Goal: Task Accomplishment & Management: Manage account settings

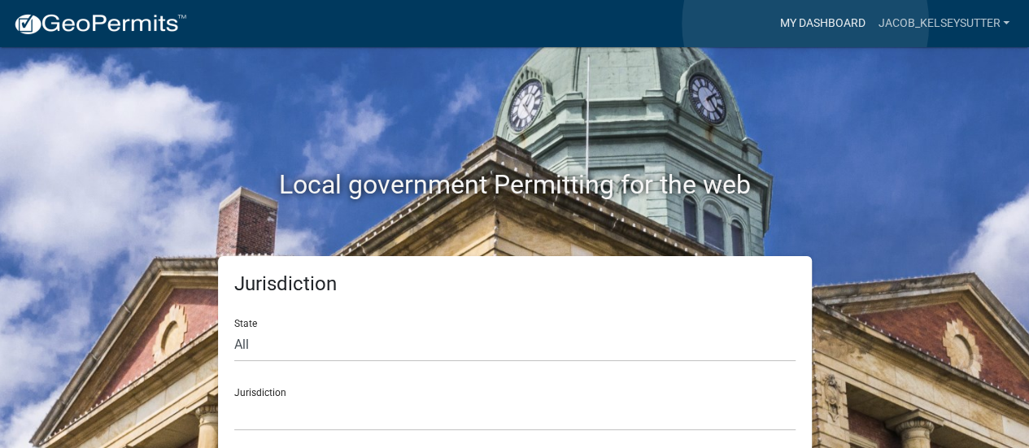
click at [805, 24] on link "My Dashboard" at bounding box center [822, 23] width 98 height 31
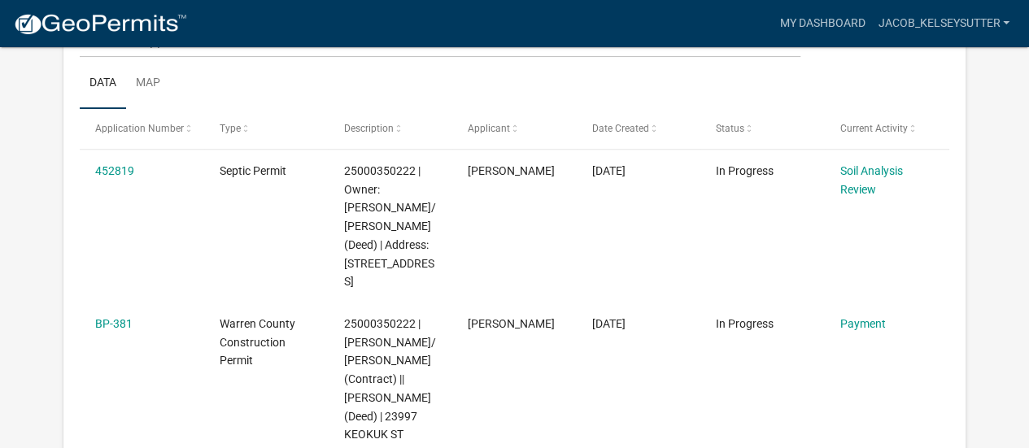
scroll to position [281, 0]
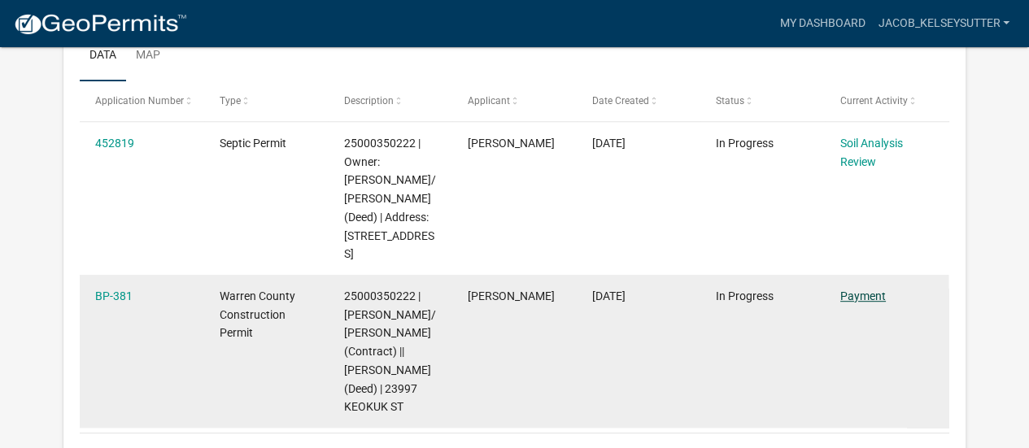
click at [859, 289] on link "Payment" at bounding box center [863, 295] width 46 height 13
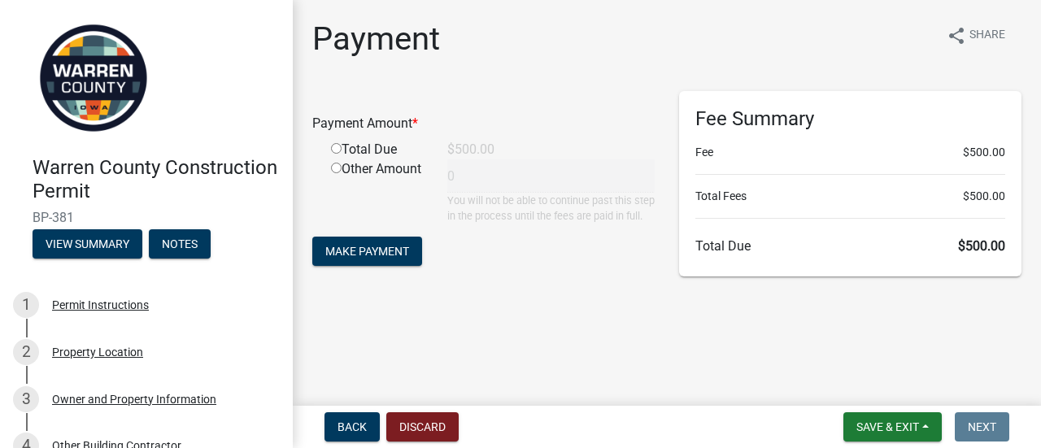
click at [336, 148] on input "radio" at bounding box center [336, 148] width 11 height 11
radio input "true"
type input "500"
click at [355, 258] on span "Make Payment" at bounding box center [367, 251] width 84 height 13
click at [379, 258] on span "Make Payment" at bounding box center [367, 251] width 84 height 13
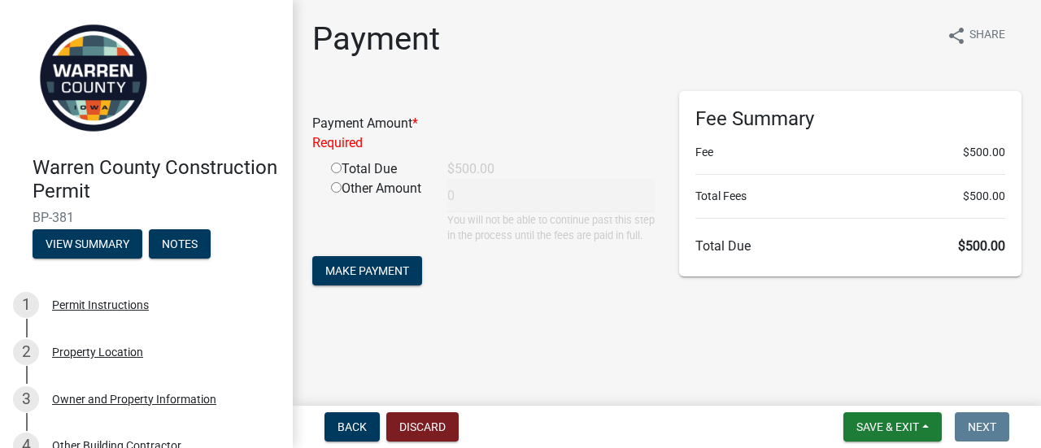
click at [337, 172] on input "radio" at bounding box center [336, 168] width 11 height 11
radio input "true"
type input "500"
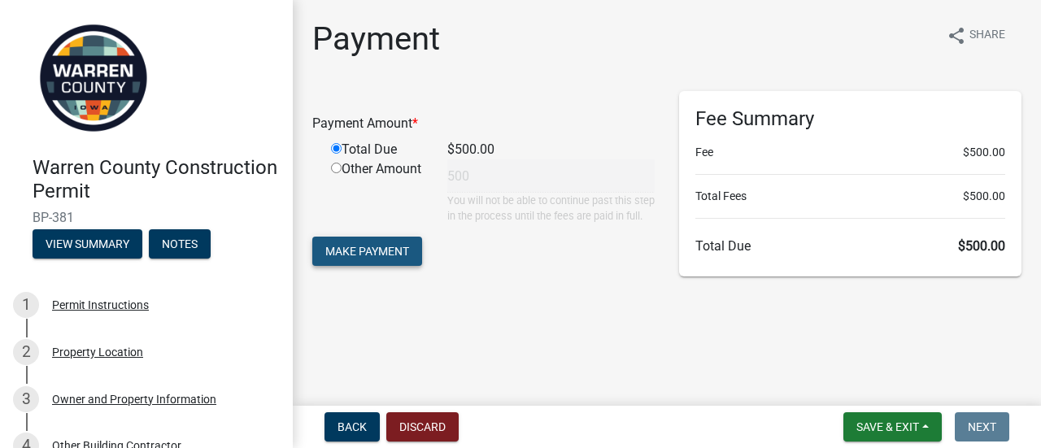
click at [371, 258] on span "Make Payment" at bounding box center [367, 251] width 84 height 13
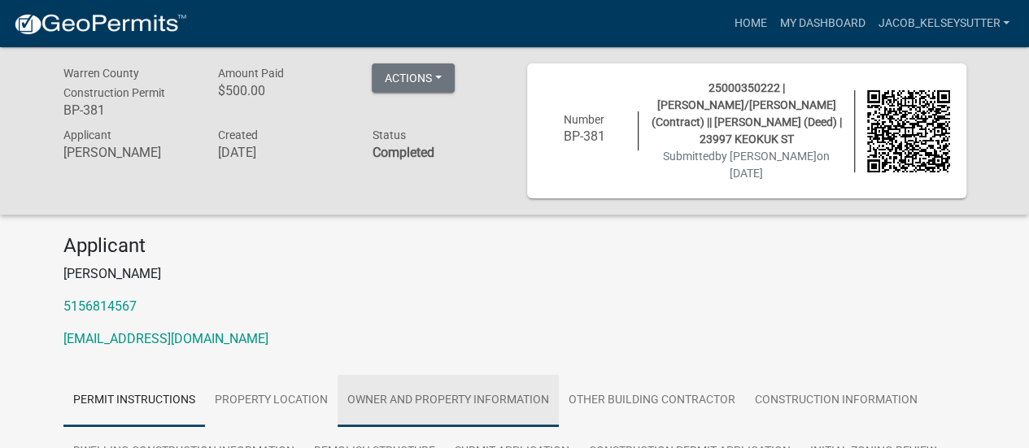
click at [499, 399] on link "Owner and Property Information" at bounding box center [447, 401] width 221 height 52
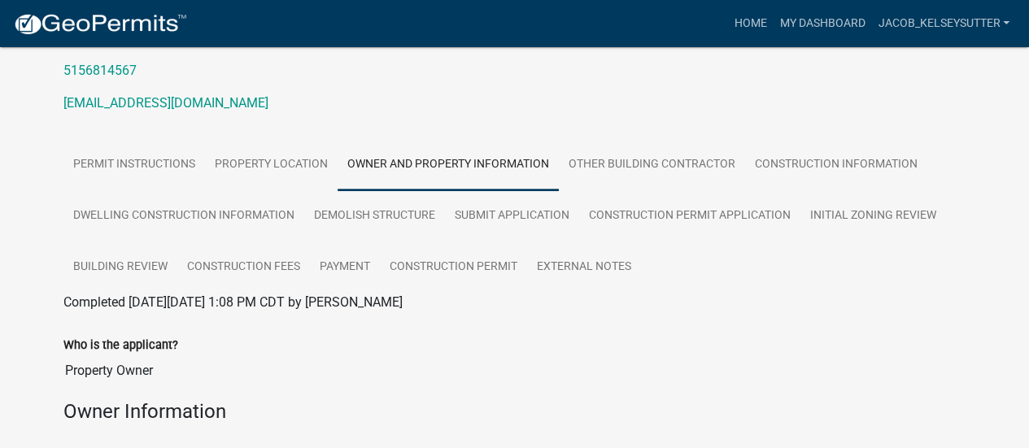
scroll to position [155, 0]
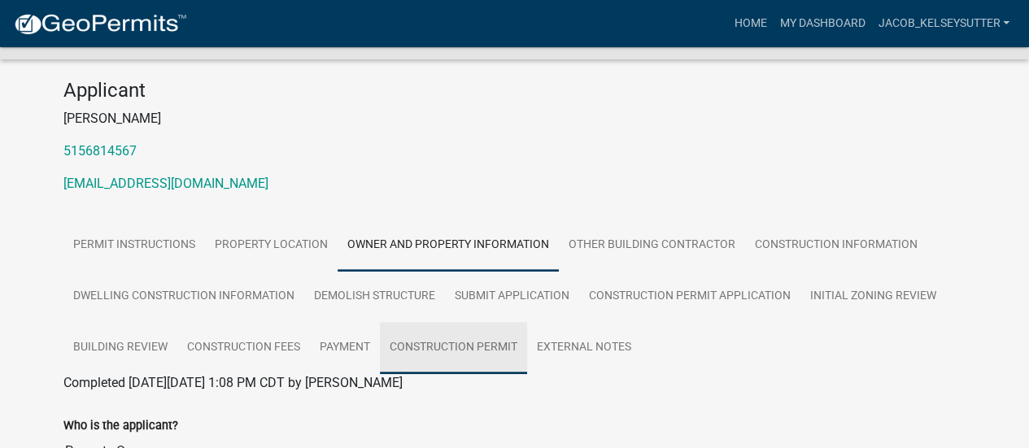
click at [490, 346] on link "Construction Permit" at bounding box center [453, 348] width 147 height 52
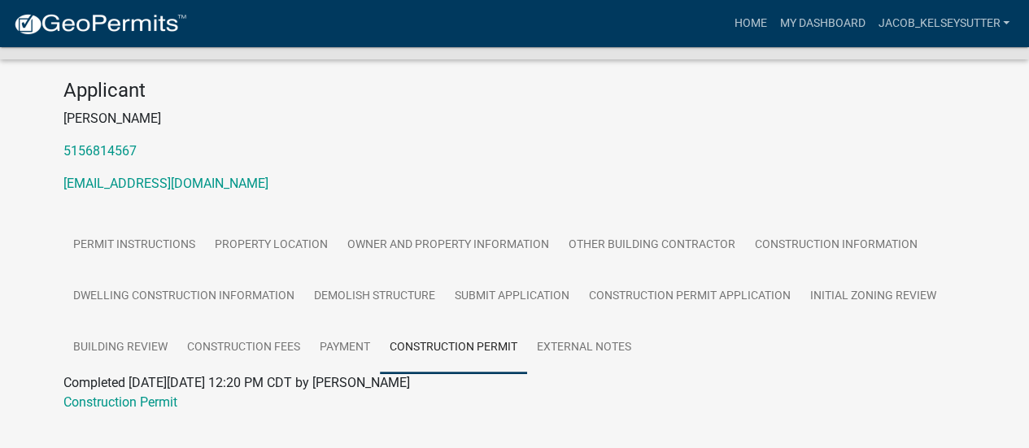
scroll to position [189, 0]
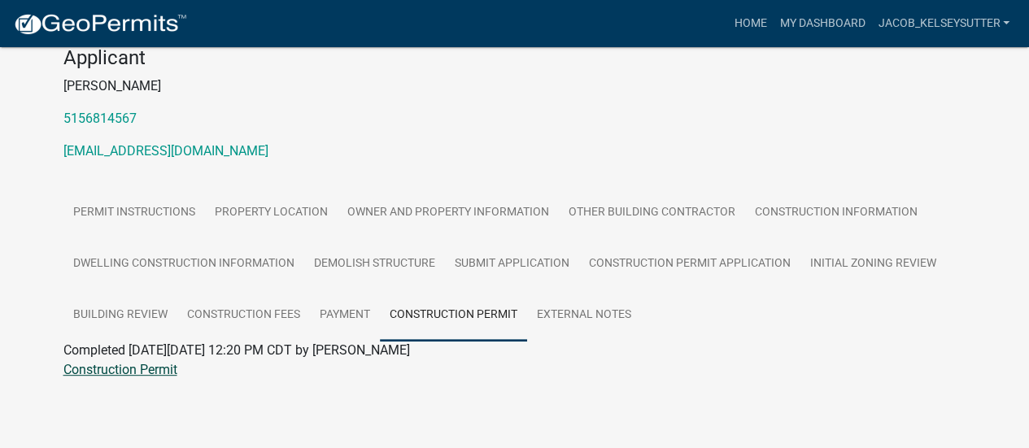
click at [164, 373] on link "Construction Permit" at bounding box center [120, 369] width 114 height 15
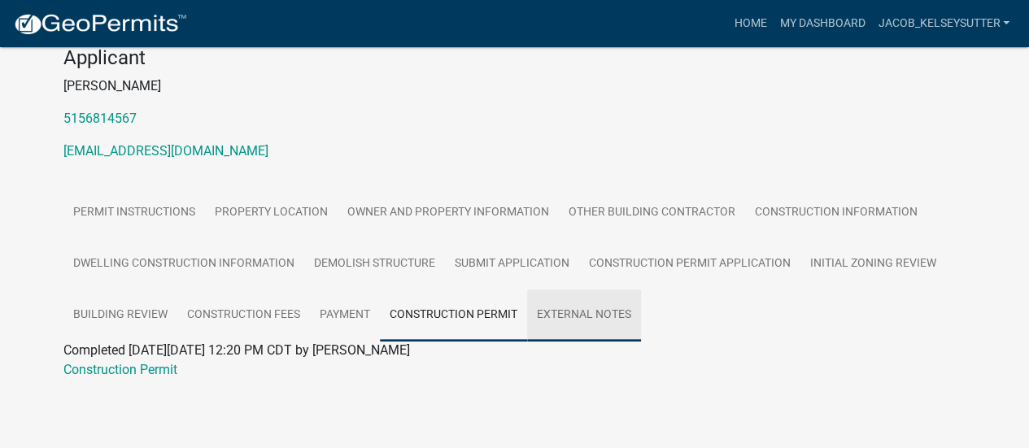
click at [593, 318] on link "External Notes" at bounding box center [584, 315] width 114 height 52
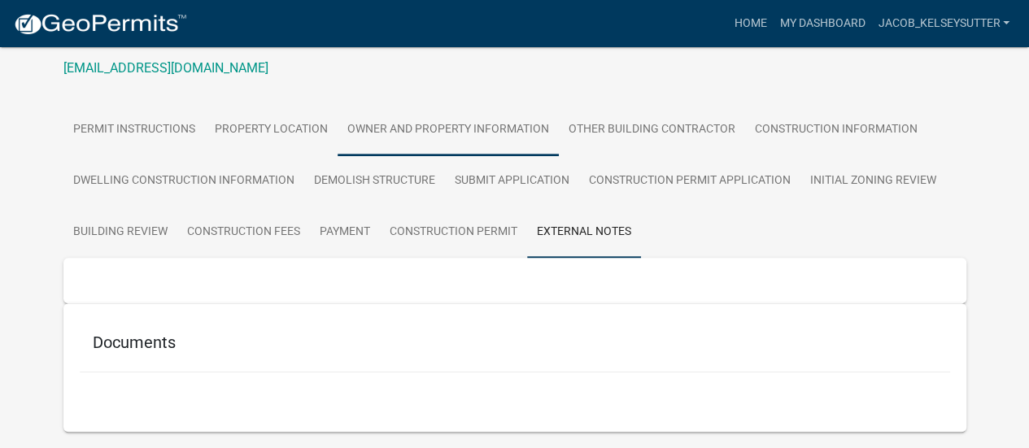
scroll to position [323, 0]
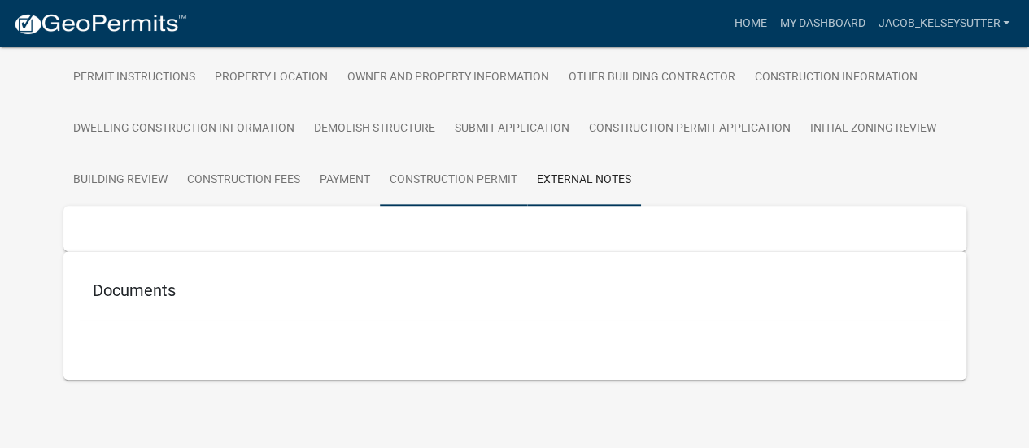
click at [476, 181] on link "Construction Permit" at bounding box center [453, 181] width 147 height 52
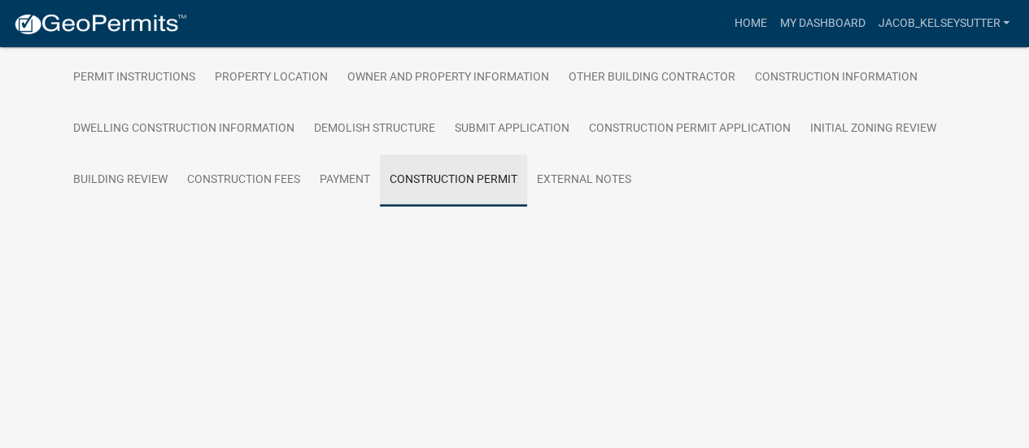
scroll to position [189, 0]
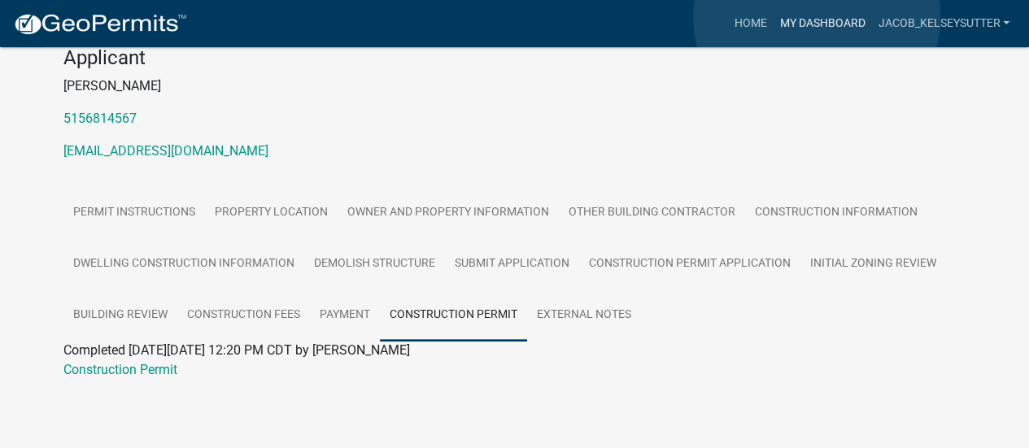
click at [816, 17] on link "My Dashboard" at bounding box center [822, 23] width 98 height 31
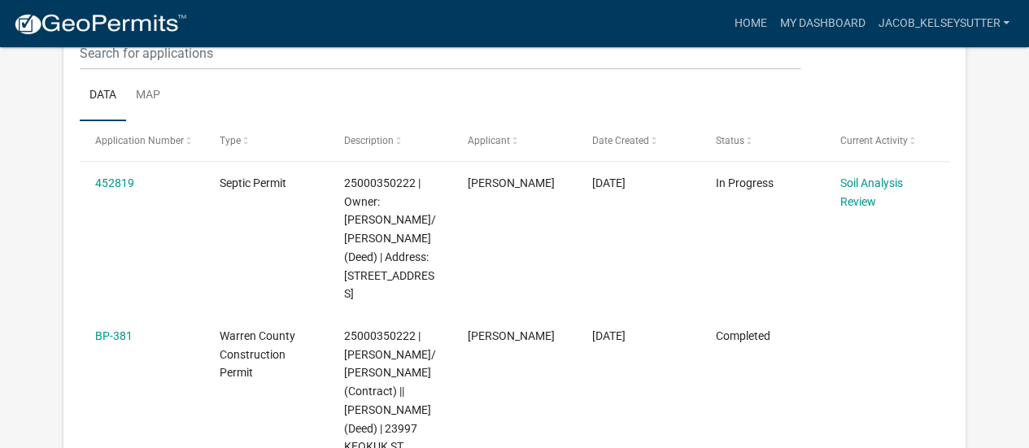
scroll to position [242, 0]
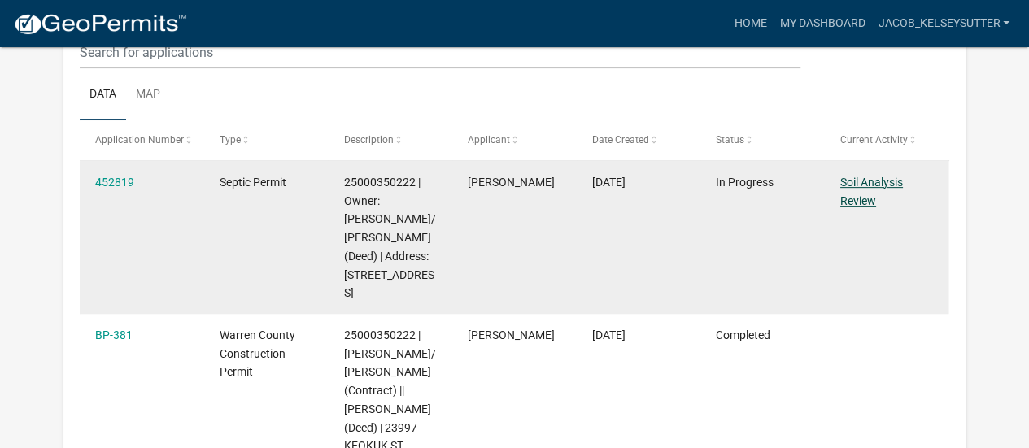
click at [876, 181] on link "Soil Analysis Review" at bounding box center [871, 192] width 63 height 32
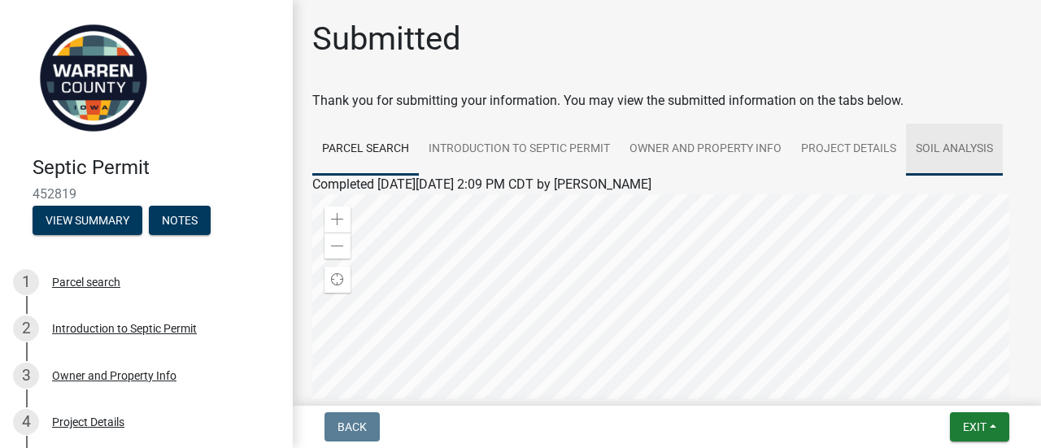
click at [959, 139] on link "Soil Analysis" at bounding box center [954, 150] width 97 height 52
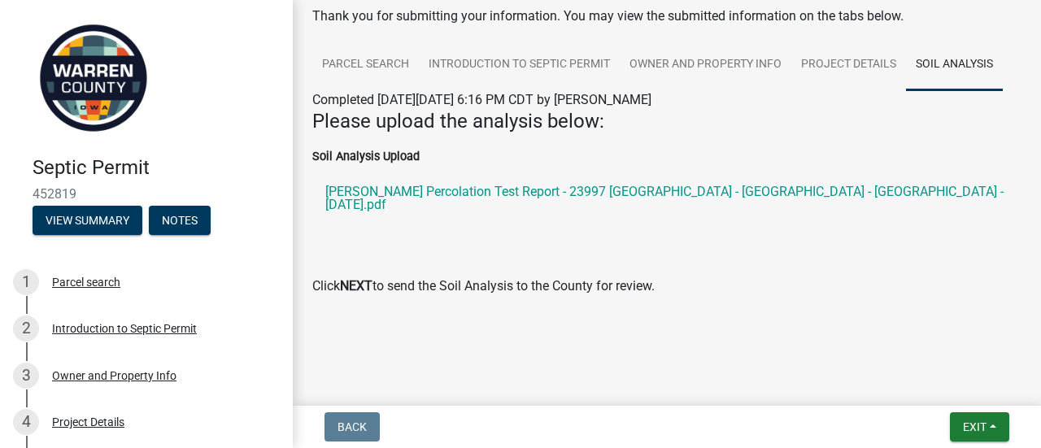
scroll to position [96, 0]
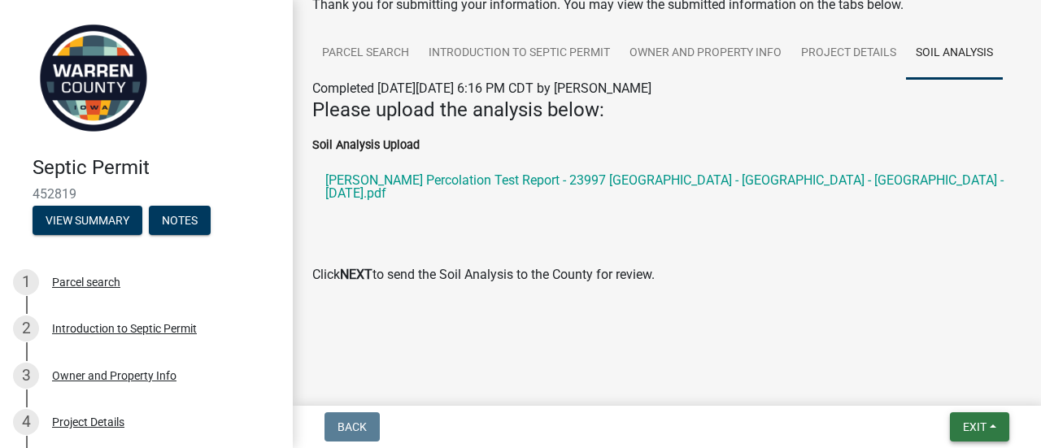
click at [973, 431] on span "Exit" at bounding box center [975, 426] width 24 height 13
click at [924, 339] on button "Save" at bounding box center [945, 345] width 130 height 39
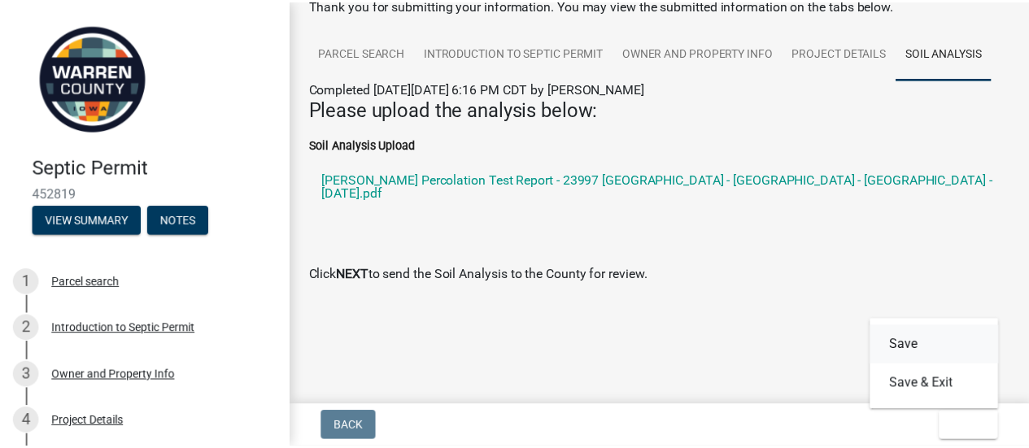
scroll to position [0, 0]
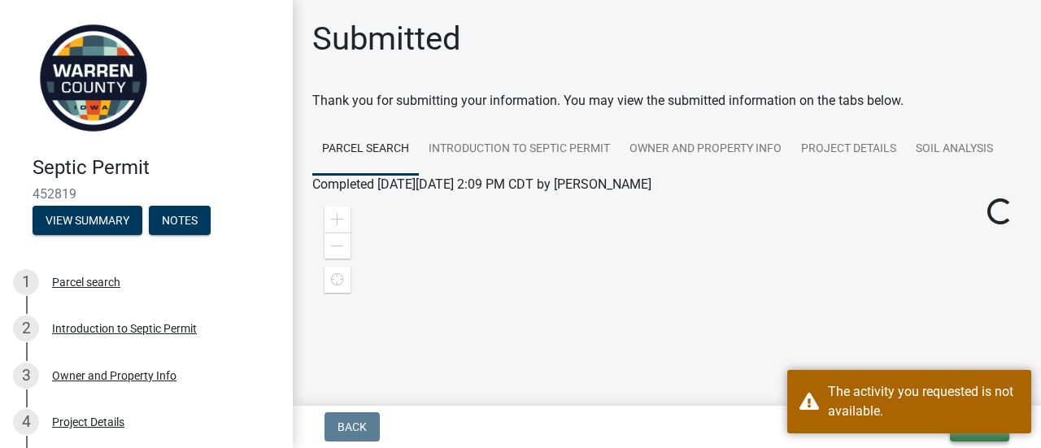
click at [989, 432] on body "Internet Explorer does NOT work with GeoPermits. Get a new browser for more sec…" at bounding box center [520, 224] width 1041 height 448
click at [989, 432] on div "The activity you requested is not available." at bounding box center [909, 401] width 244 height 63
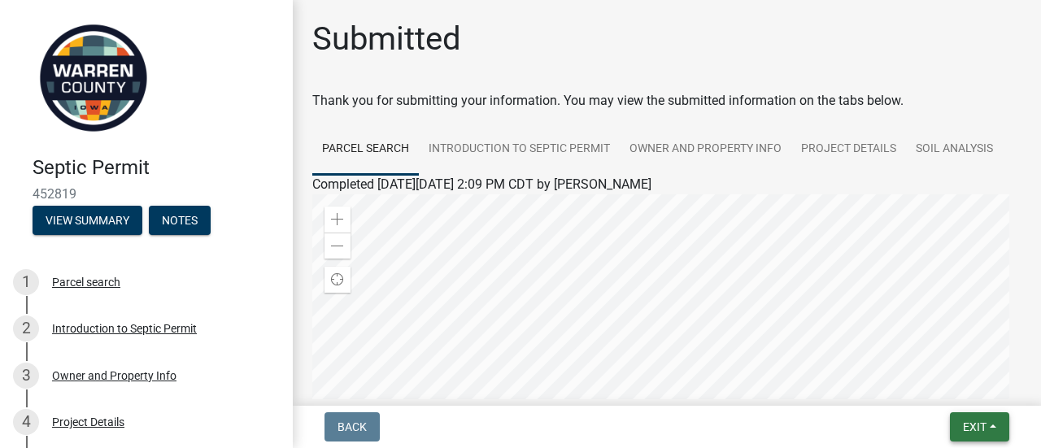
click at [989, 432] on button "Exit" at bounding box center [979, 426] width 59 height 29
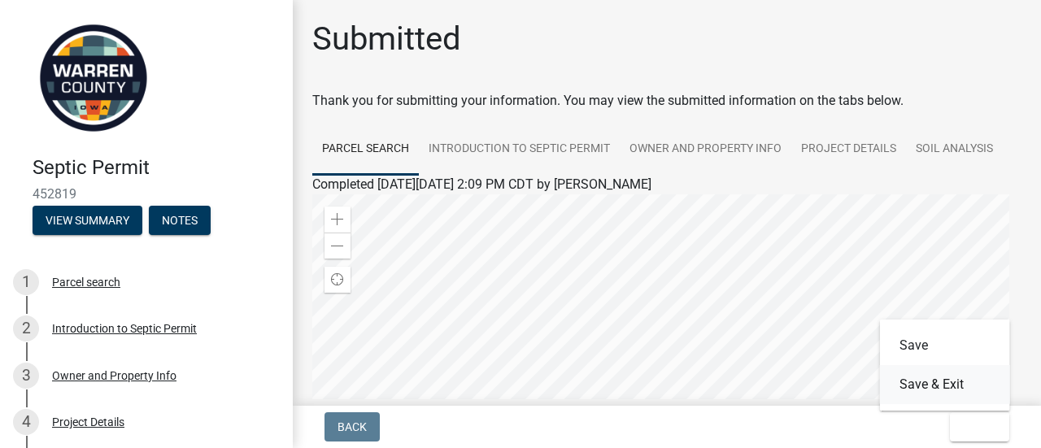
click at [965, 391] on button "Save & Exit" at bounding box center [945, 384] width 130 height 39
